Goal: Task Accomplishment & Management: Manage account settings

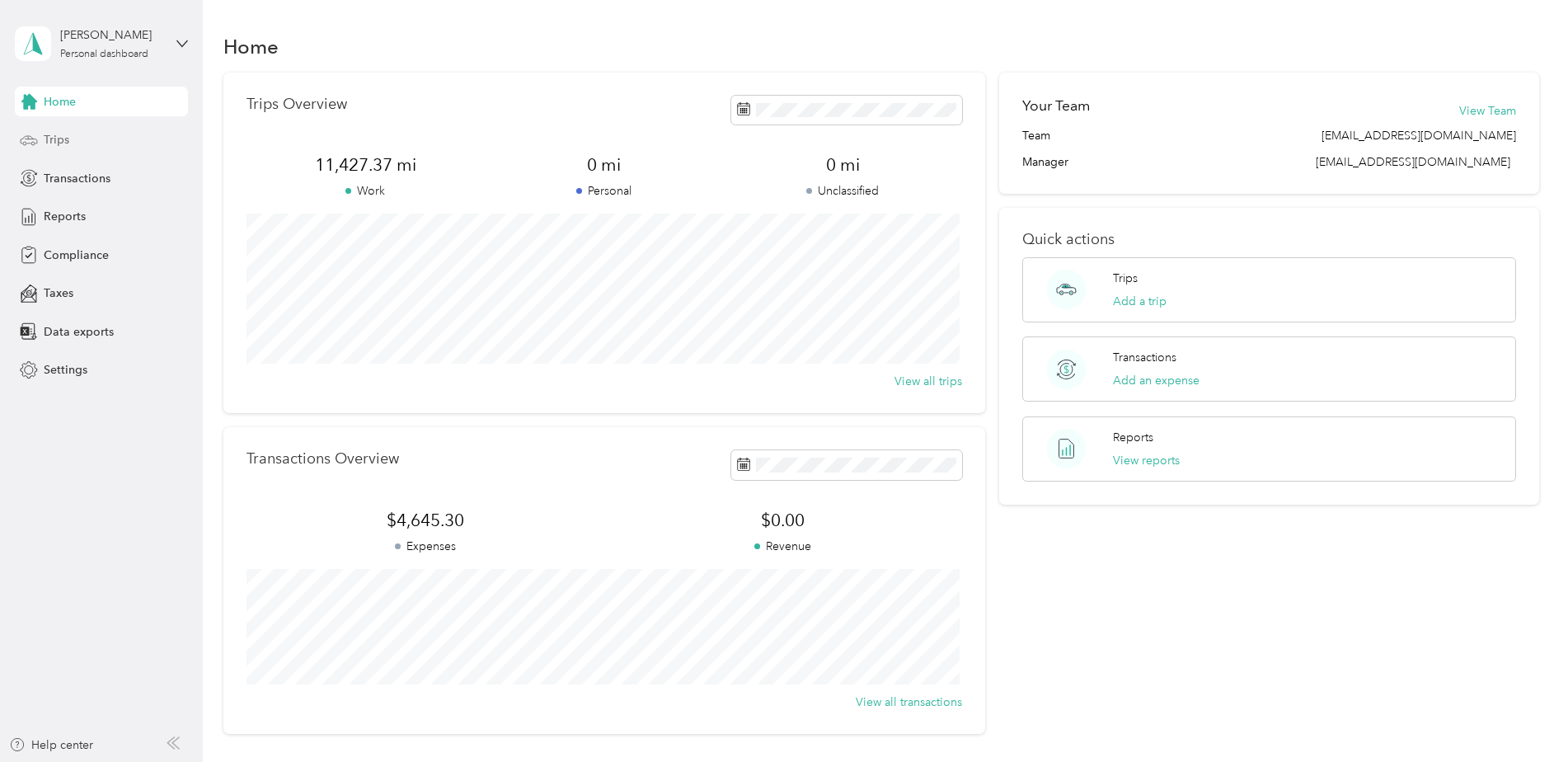
click at [89, 136] on div "Trips" at bounding box center [101, 140] width 173 height 30
